Goal: Task Accomplishment & Management: Manage account settings

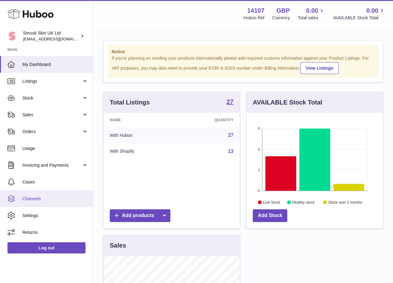
scroll to position [97, 136]
click at [38, 198] on span "Channels" at bounding box center [55, 199] width 66 height 6
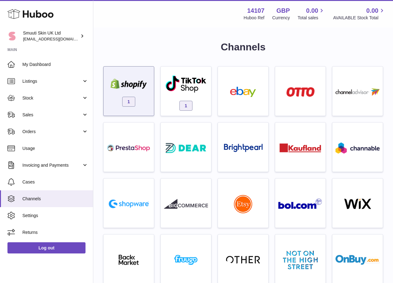
click at [148, 110] on div "1" at bounding box center [129, 93] width 44 height 40
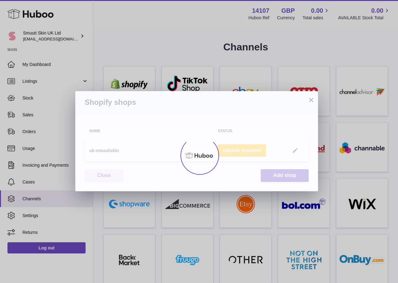
click at [291, 148] on div "Huboo Smuuti Skin UK Ltd [EMAIL_ADDRESS][DOMAIN_NAME] Main My Dashboard Listing…" at bounding box center [199, 272] width 398 height 544
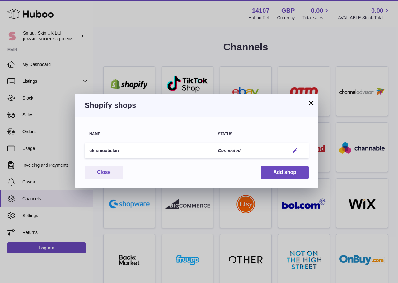
click at [295, 149] on em "button" at bounding box center [295, 150] width 7 height 7
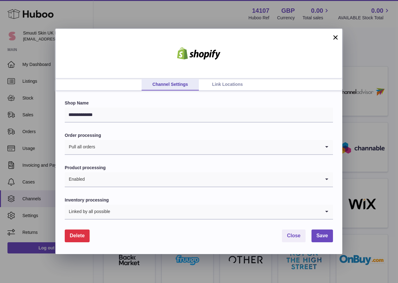
click at [230, 88] on link "Link Locations" at bounding box center [227, 85] width 57 height 12
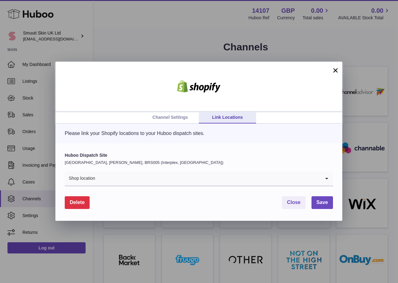
click at [234, 177] on input "Search for option" at bounding box center [207, 178] width 225 height 14
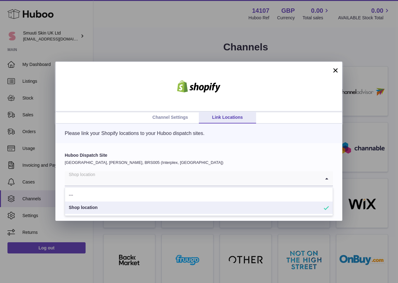
click at [205, 160] on p "[GEOGRAPHIC_DATA], [PERSON_NAME], BRS005 (Interplex, [GEOGRAPHIC_DATA])" at bounding box center [199, 163] width 268 height 6
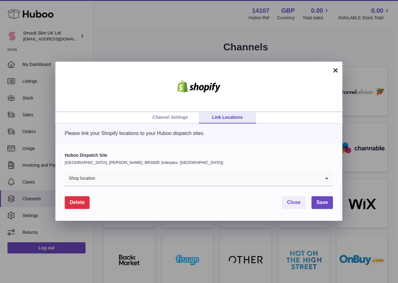
click at [337, 70] on button "×" at bounding box center [334, 70] width 7 height 7
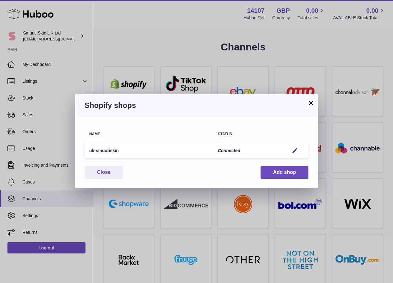
click at [186, 65] on div "× Shopify shops Name Status uk-smuutiskin Connected Edit You have not connected…" at bounding box center [196, 141] width 393 height 283
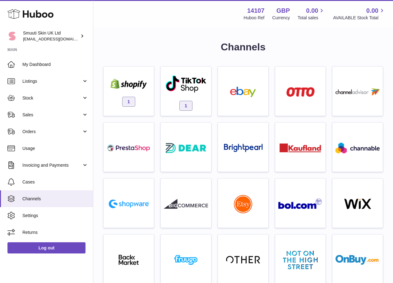
click at [132, 90] on div at bounding box center [129, 85] width 44 height 12
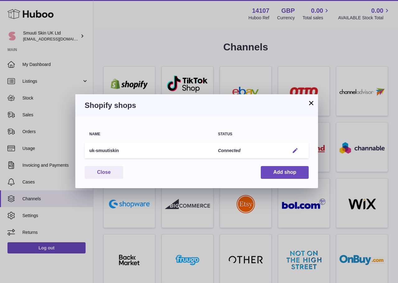
click at [296, 151] on em "button" at bounding box center [295, 150] width 7 height 7
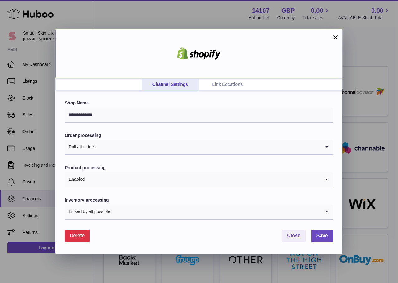
click at [228, 78] on div at bounding box center [198, 54] width 287 height 50
click at [229, 81] on link "Link Locations" at bounding box center [227, 85] width 57 height 12
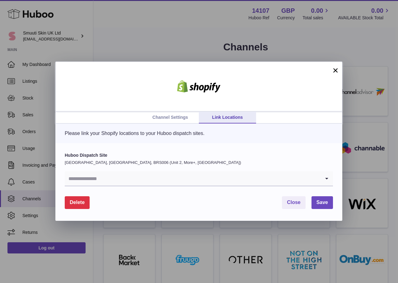
click at [304, 176] on input "Search for option" at bounding box center [193, 178] width 256 height 14
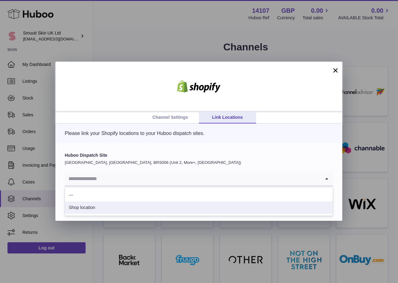
click at [86, 206] on li "Shop location" at bounding box center [198, 207] width 267 height 12
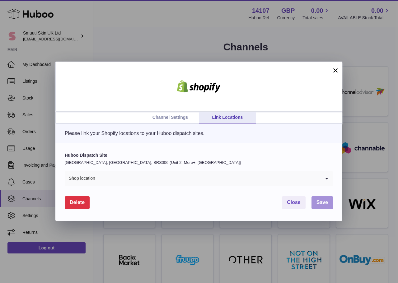
click at [321, 202] on span "Save" at bounding box center [322, 202] width 12 height 5
